Goal: Task Accomplishment & Management: Manage account settings

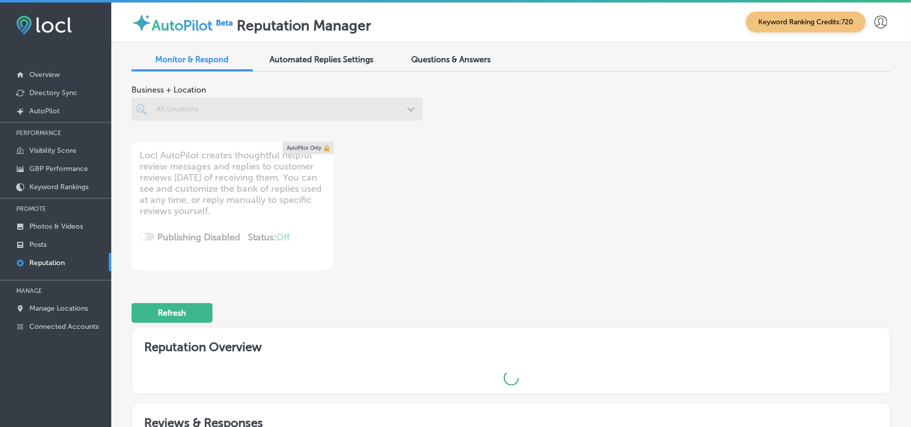
click at [297, 105] on div at bounding box center [276, 109] width 291 height 23
click at [35, 248] on p "Posts" at bounding box center [37, 244] width 17 height 9
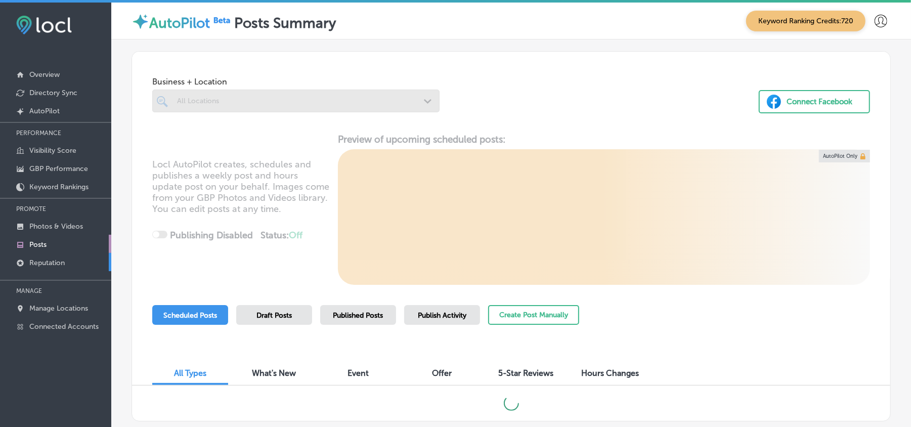
click at [66, 265] on link "Reputation" at bounding box center [55, 262] width 111 height 18
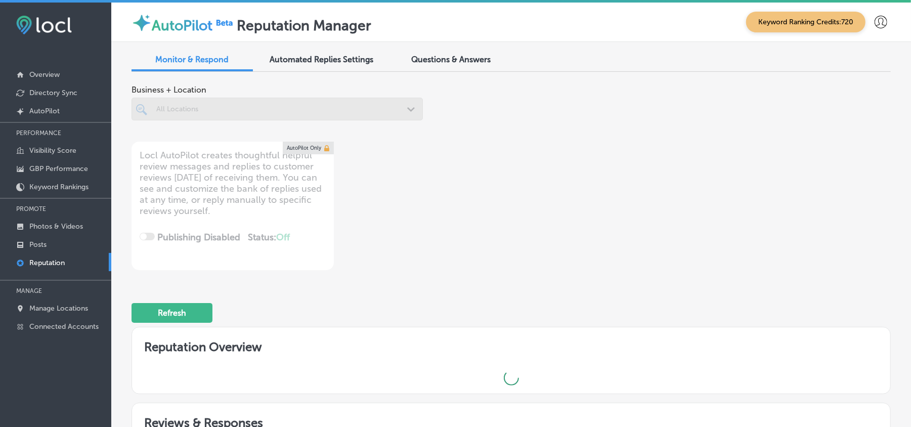
click at [214, 107] on div at bounding box center [276, 109] width 291 height 23
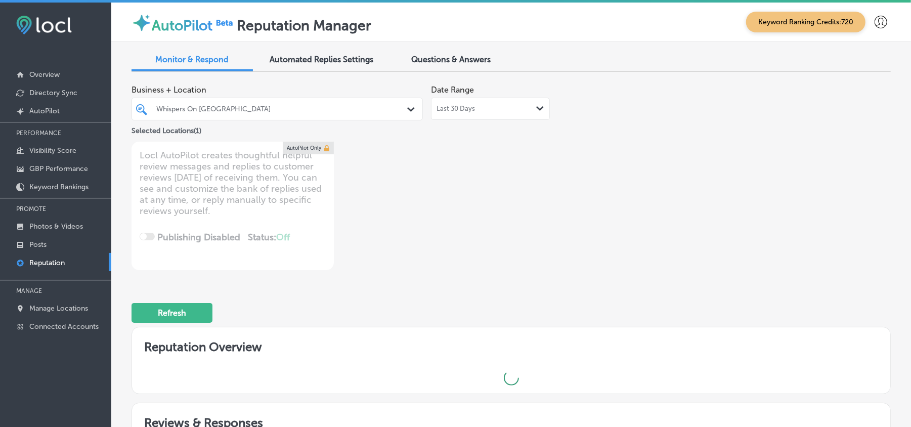
click at [223, 106] on div "Whispers On [GEOGRAPHIC_DATA]" at bounding box center [282, 109] width 252 height 9
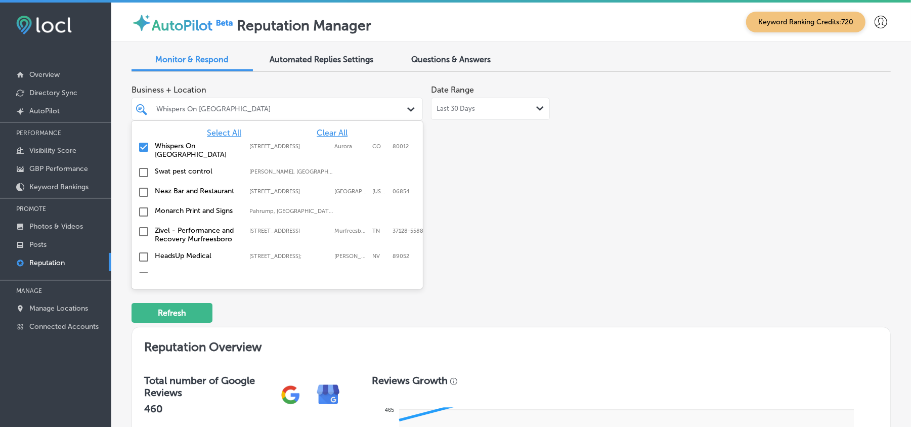
click at [314, 138] on div "Whispers On [GEOGRAPHIC_DATA] [STREET_ADDRESS][GEOGRAPHIC_DATA][STREET_ADDRESS]" at bounding box center [276, 150] width 291 height 25
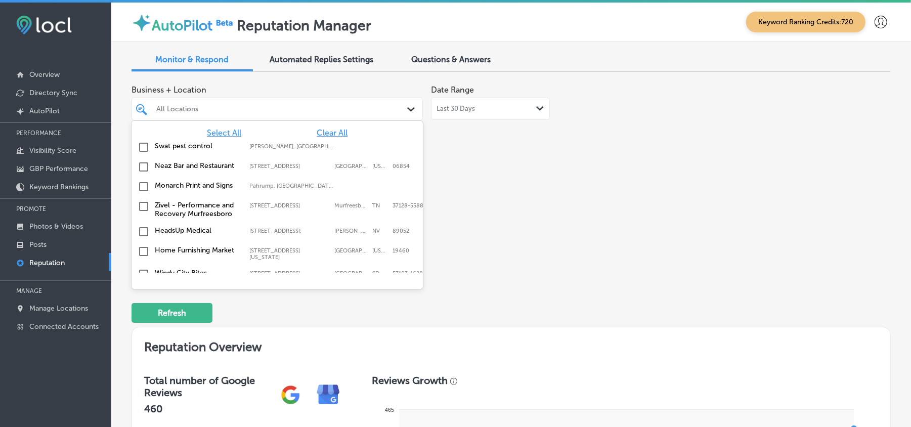
click at [317, 131] on span "Clear All" at bounding box center [332, 133] width 31 height 10
type textarea "x"
click at [310, 106] on div "All Locations" at bounding box center [282, 109] width 252 height 9
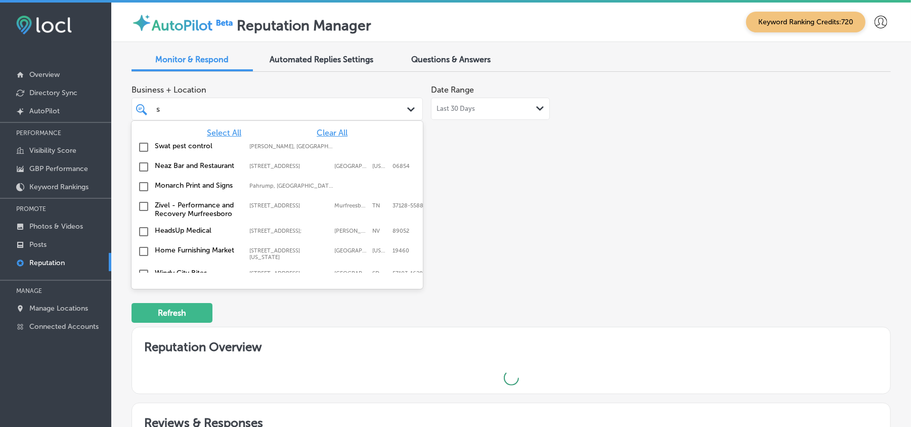
type input "st"
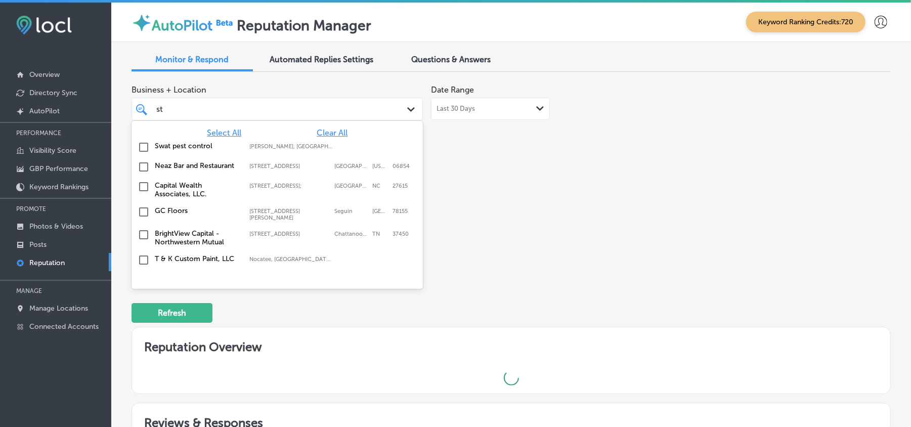
type textarea "x"
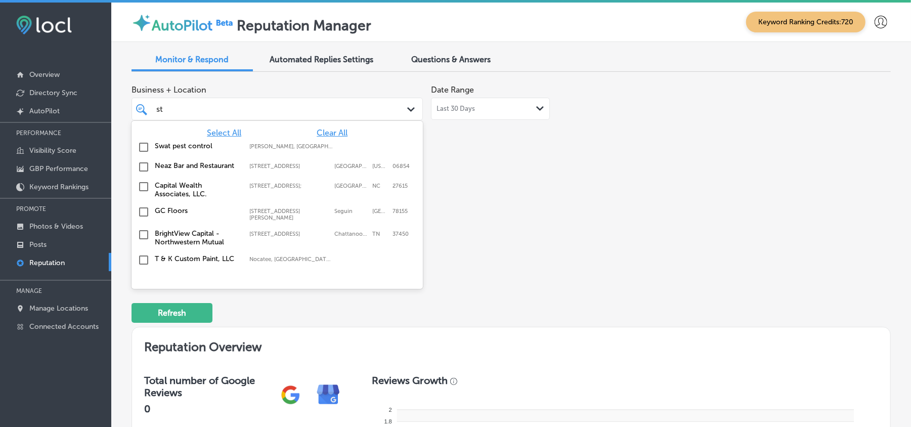
type input "s"
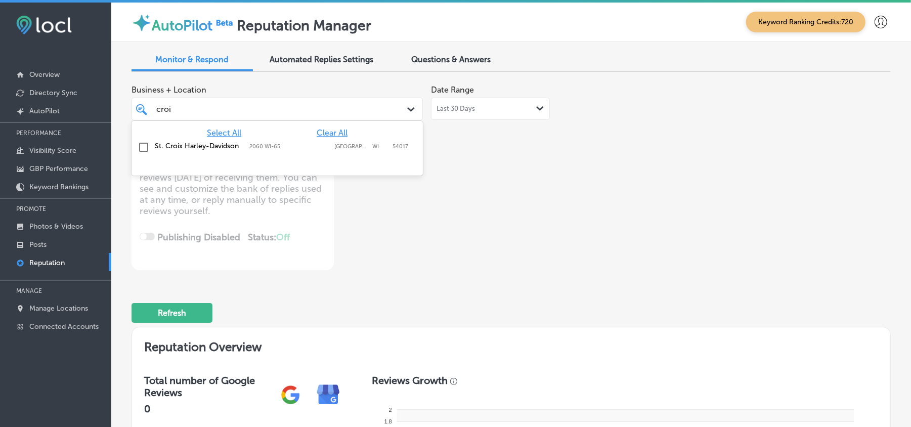
type input "croix"
click at [141, 149] on input "checkbox" at bounding box center [144, 147] width 12 height 12
type textarea "x"
type input "croix"
click at [564, 196] on div "Business + Location option 2060 WI-65, selected. option 2060 WI-65 focused, 2 o…" at bounding box center [359, 175] width 456 height 190
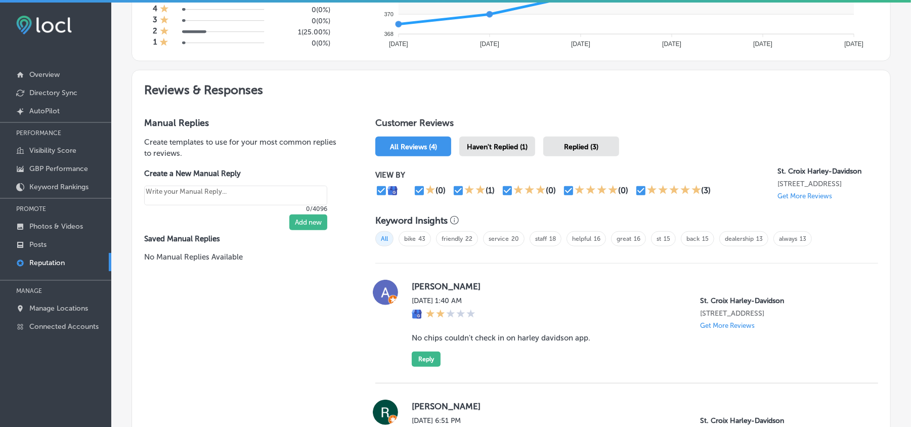
click at [496, 148] on span "Haven't Replied (1)" at bounding box center [497, 147] width 61 height 9
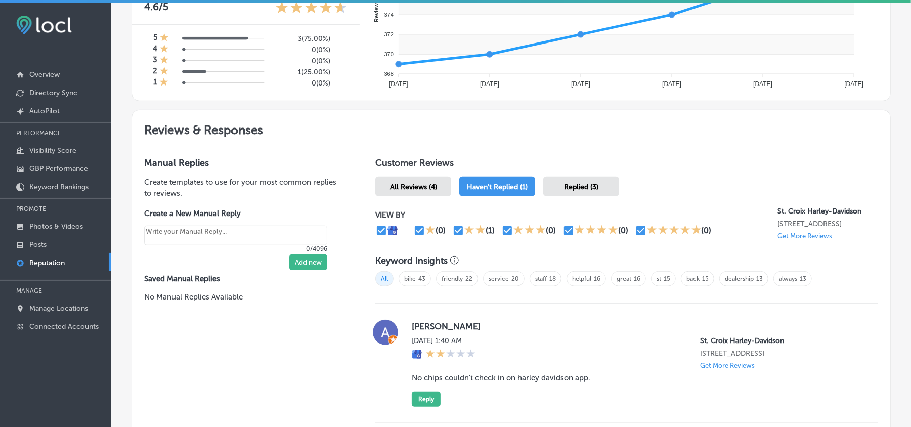
scroll to position [494, 0]
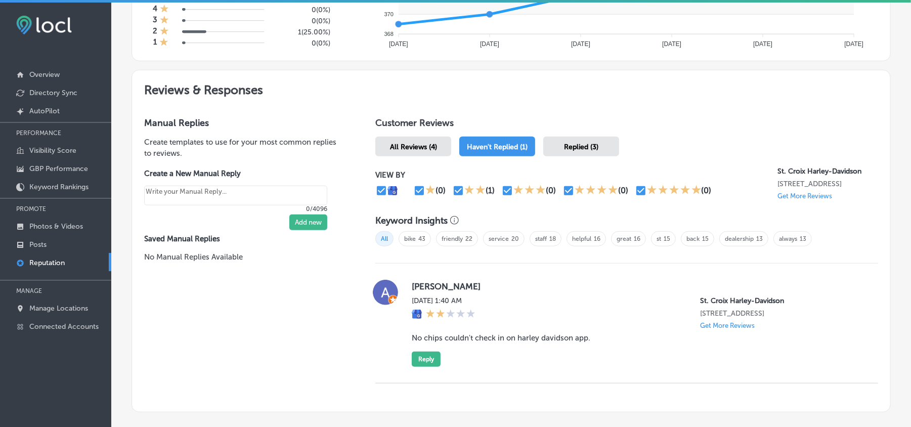
click at [499, 271] on div "[PERSON_NAME] [DATE] 1:40 AM St. Croix Harley-Davidson [STREET_ADDRESS] Get Mor…" at bounding box center [626, 323] width 503 height 120
drag, startPoint x: 405, startPoint y: 291, endPoint x: 510, endPoint y: 289, distance: 105.2
click at [510, 289] on div "[PERSON_NAME] [DATE] 1:40 AM St. Croix Harley-Davidson [STREET_ADDRESS] Get Mor…" at bounding box center [626, 323] width 503 height 87
copy label "[PERSON_NAME]"
click at [494, 348] on div "[PERSON_NAME] [DATE] 1:40 AM St. Croix Harley-Davidson [STREET_ADDRESS] Get Mor…" at bounding box center [637, 323] width 450 height 87
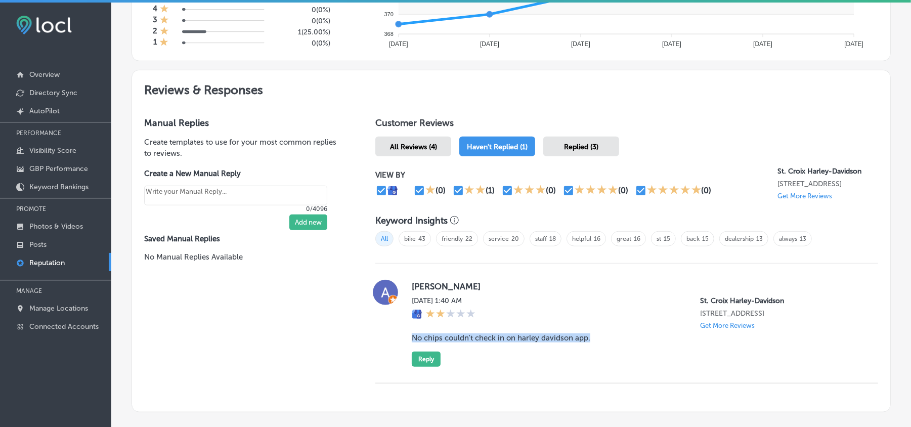
drag, startPoint x: 406, startPoint y: 345, endPoint x: 600, endPoint y: 341, distance: 194.2
click at [600, 341] on div "[PERSON_NAME] [DATE] 1:40 AM St. Croix Harley-Davidson [STREET_ADDRESS] Get Mor…" at bounding box center [626, 323] width 503 height 87
copy blockquote "No chips couldn't check in on harley davidson app."
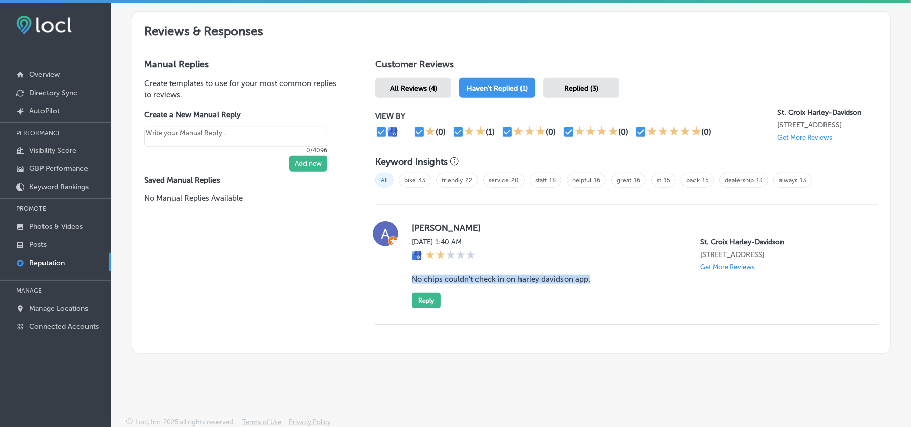
scroll to position [560, 0]
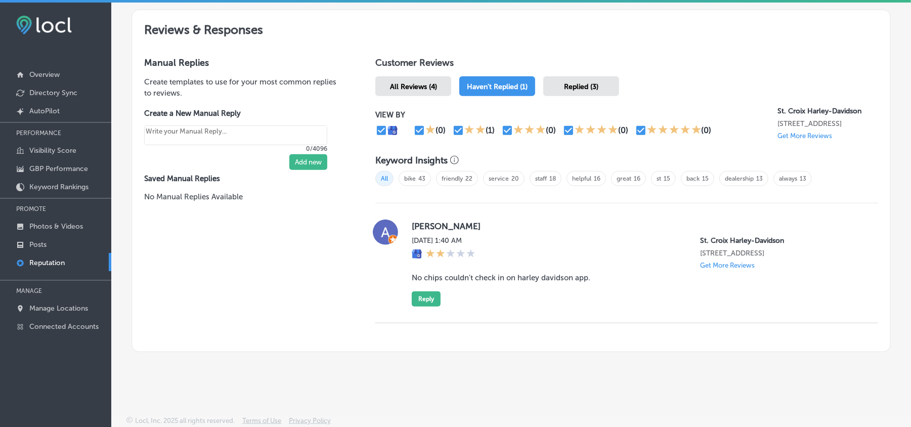
click at [595, 245] on div "[DATE] 1:40 AM [GEOGRAPHIC_DATA] Harley-Davidson [STREET_ADDRESS] Get More Revi…" at bounding box center [637, 252] width 450 height 33
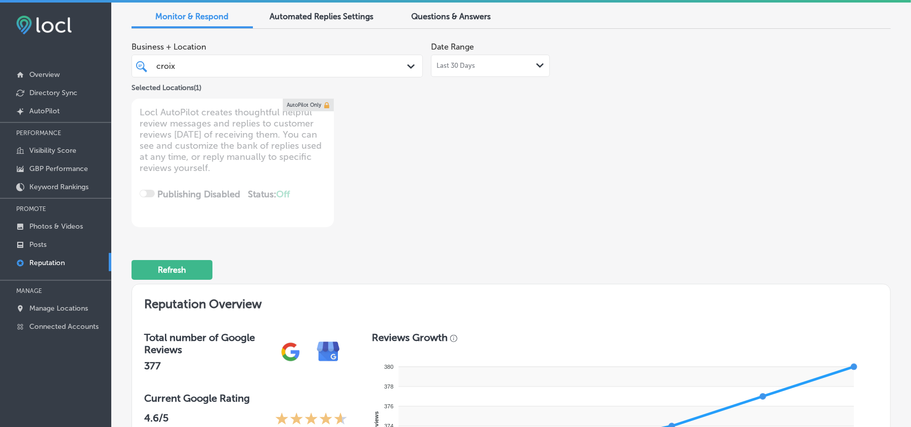
scroll to position [0, 0]
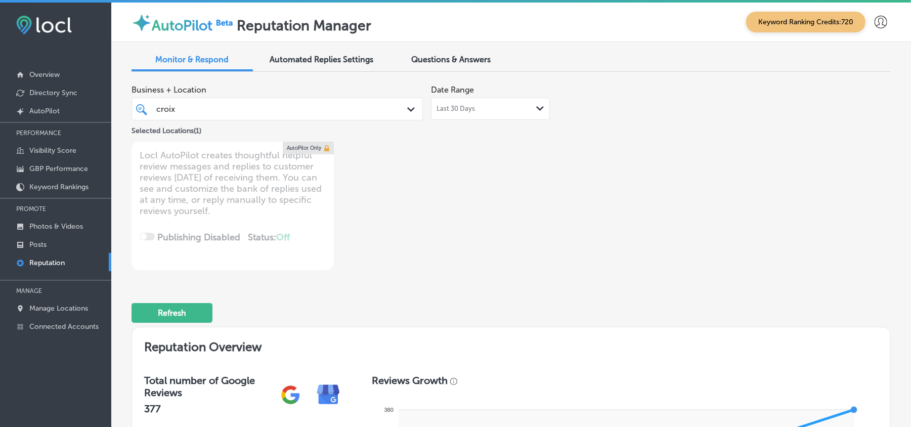
click at [400, 108] on div "croix croix Path Created with Sketch." at bounding box center [277, 109] width 290 height 16
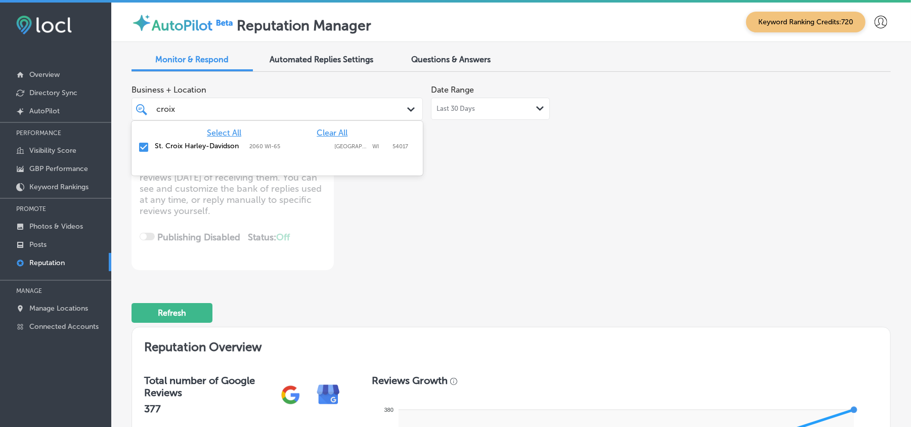
click at [215, 132] on span "Select All" at bounding box center [224, 133] width 34 height 10
click at [340, 136] on span "Clear All" at bounding box center [332, 133] width 31 height 10
click at [500, 225] on div "Business + Location option 2060 WI-65, selected. option 2060 WI-65 focused, 54 …" at bounding box center [359, 175] width 456 height 190
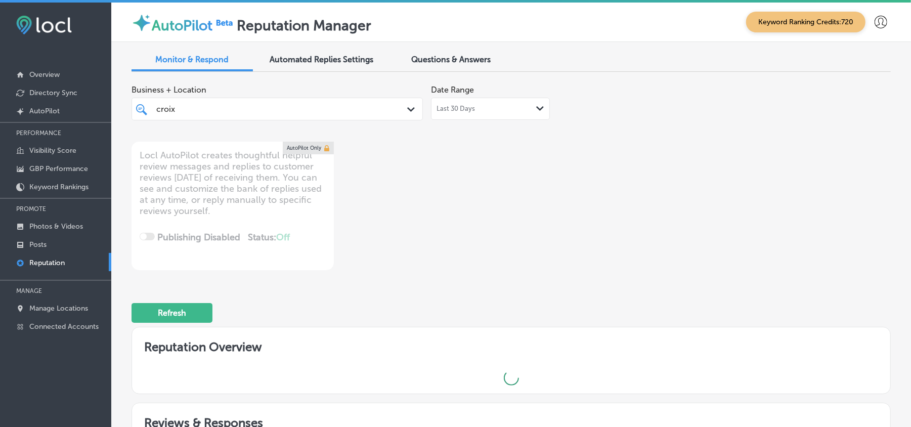
type textarea "x"
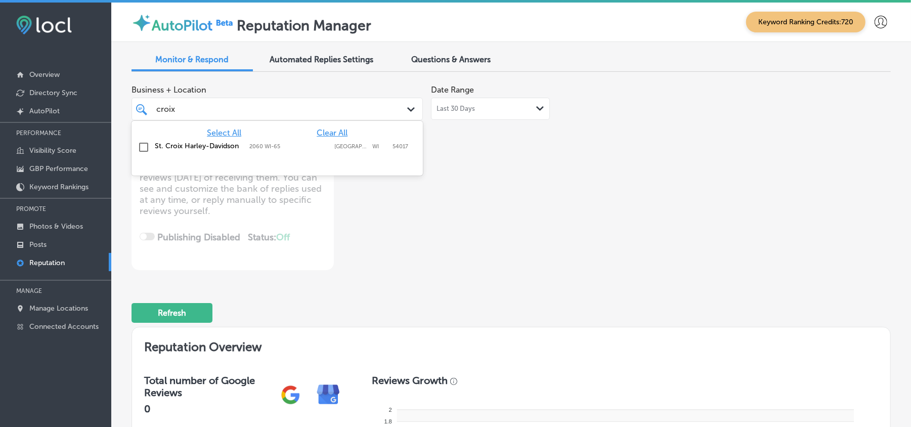
click at [284, 112] on div "croix croix" at bounding box center [264, 109] width 219 height 14
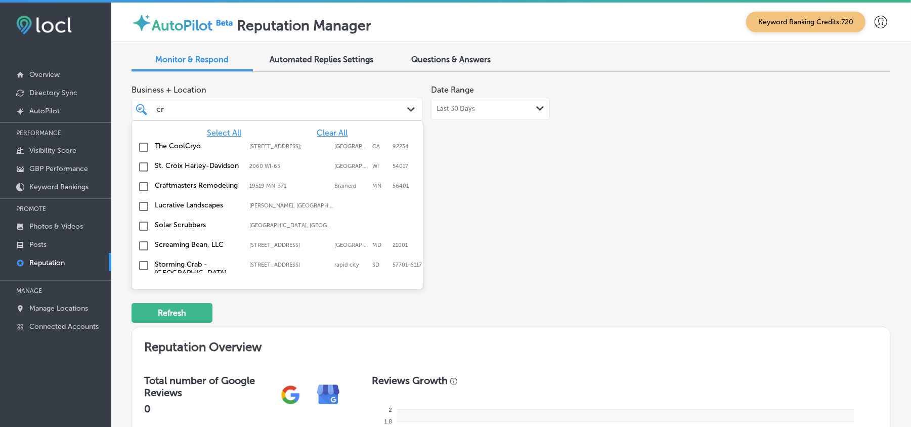
type input "c"
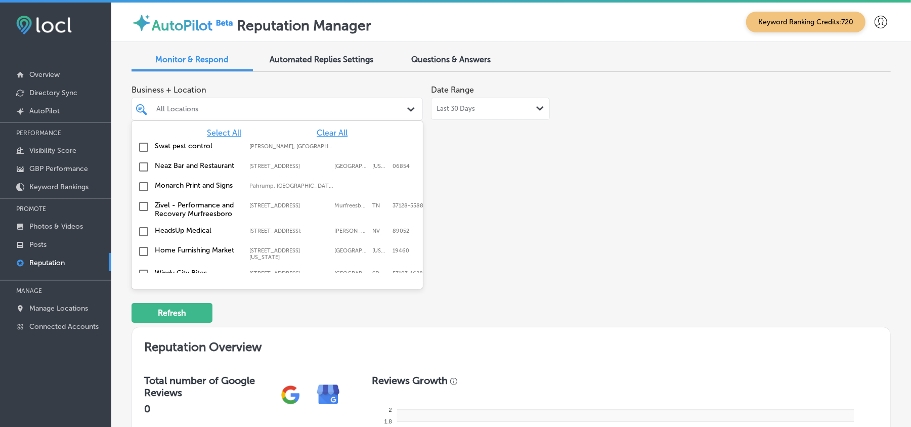
click at [215, 130] on span "Select All" at bounding box center [224, 133] width 34 height 10
type textarea "x"
click at [570, 248] on div "Business + Location option 2060 WI-65, selected. option focused, 1 of 142. 142 …" at bounding box center [359, 175] width 456 height 190
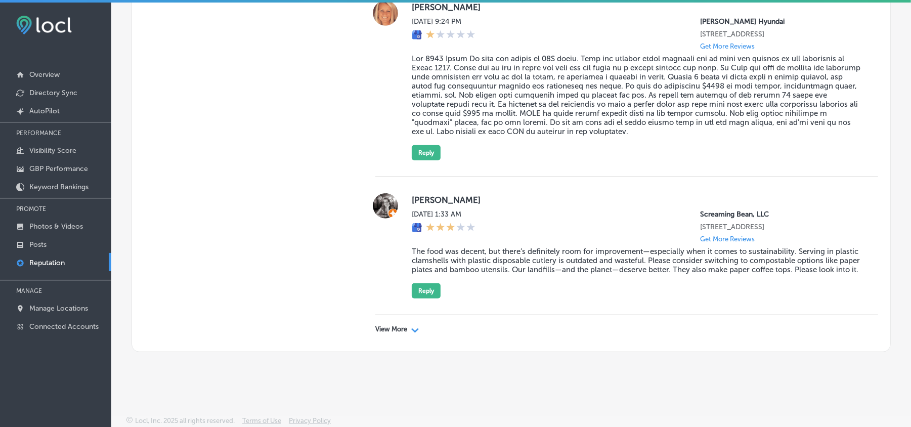
scroll to position [2, 0]
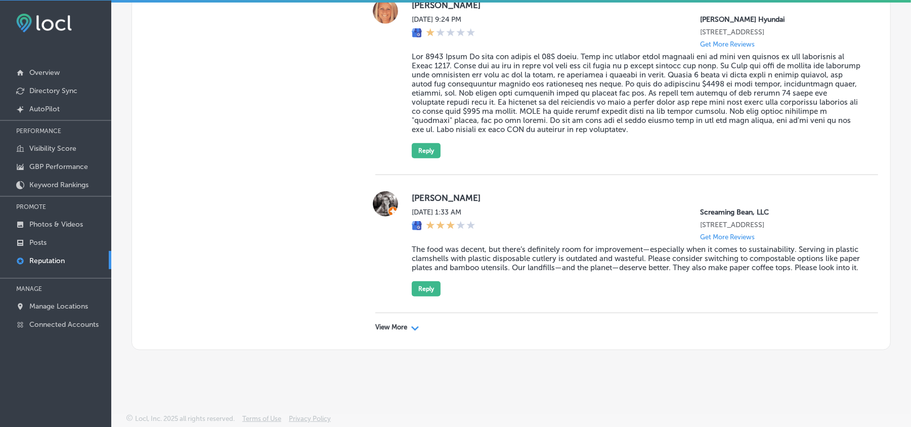
click at [411, 323] on div "Path Created with Sketch." at bounding box center [415, 327] width 8 height 8
type textarea "x"
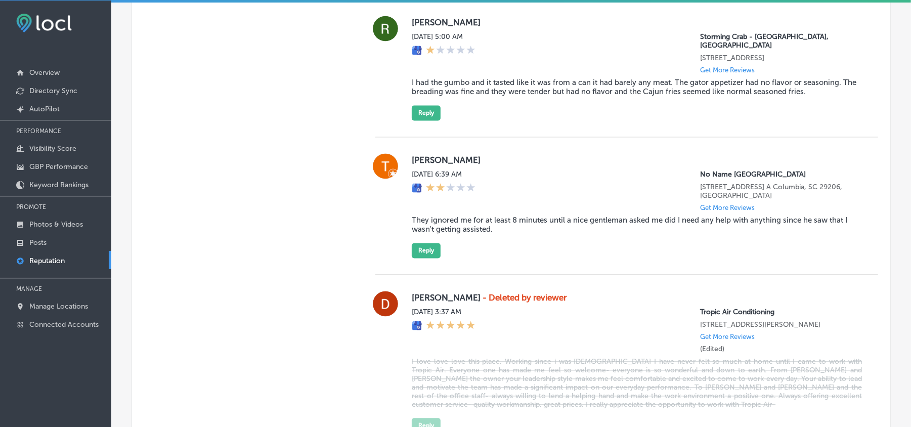
scroll to position [1362, 0]
